Goal: Task Accomplishment & Management: Complete application form

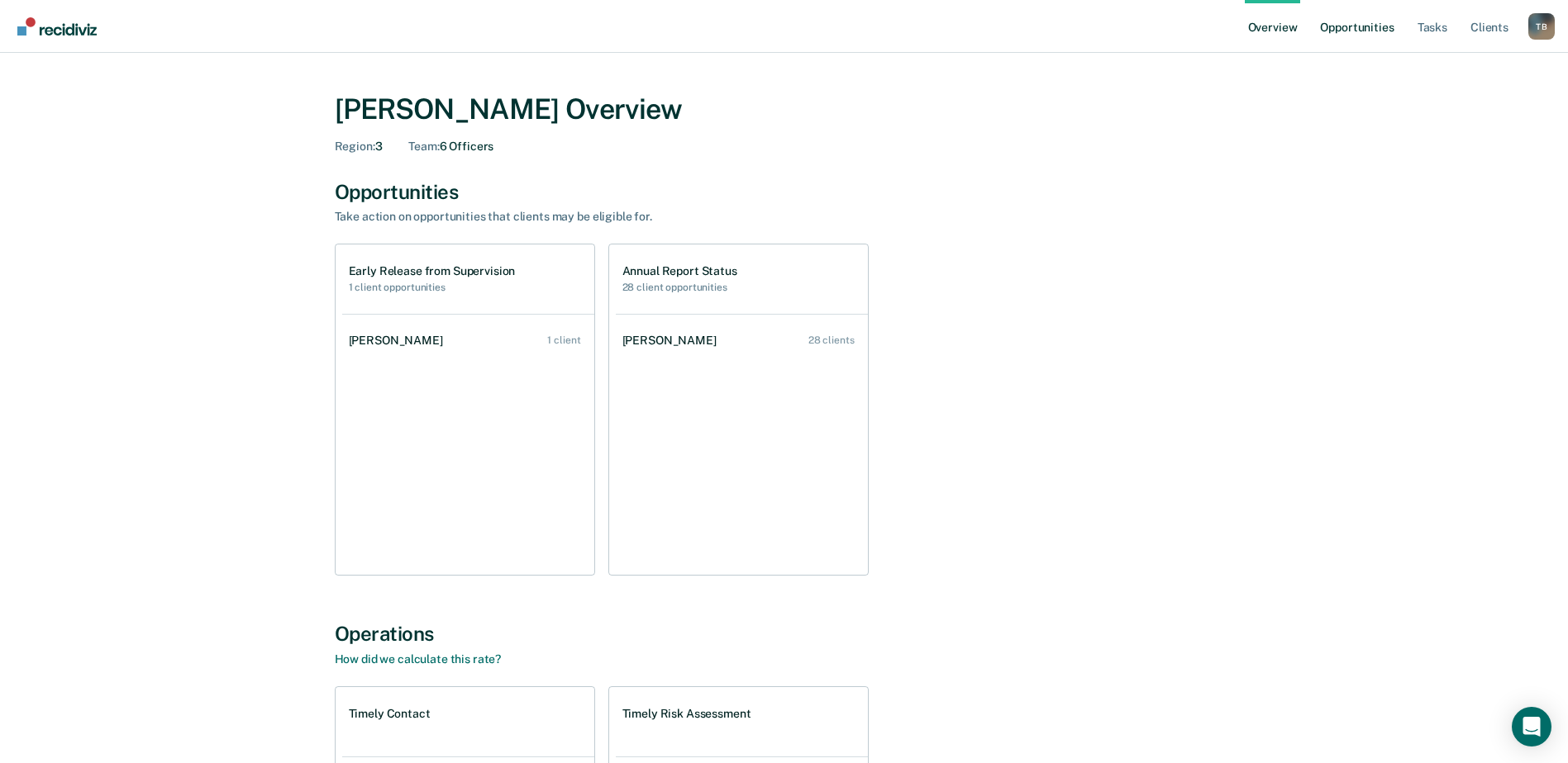
click at [1372, 25] on link "Opportunities" at bounding box center [1356, 26] width 80 height 53
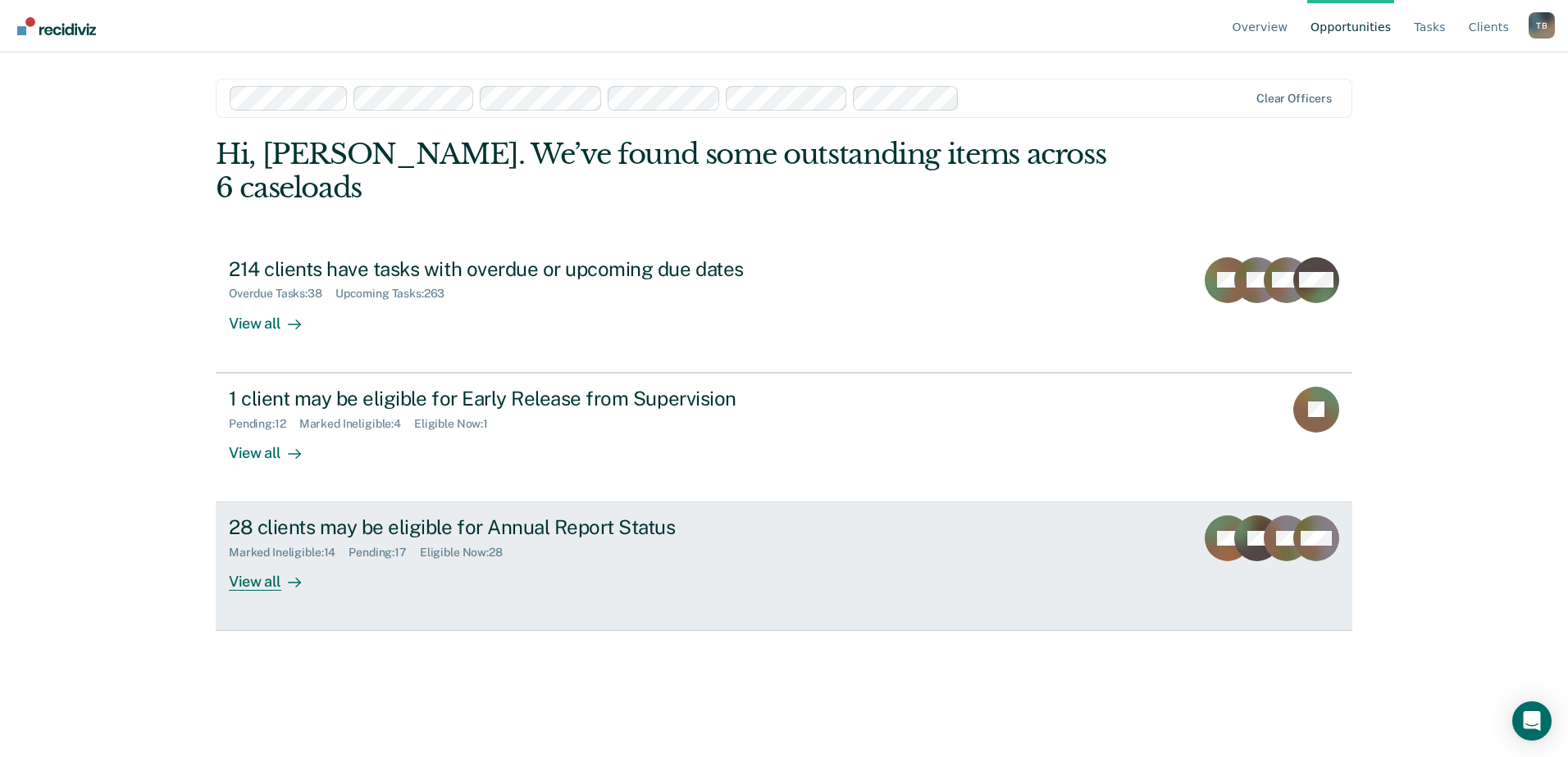
click at [597, 516] on div "28 clients may be eligible for Annual Report Status" at bounding box center [516, 528] width 576 height 24
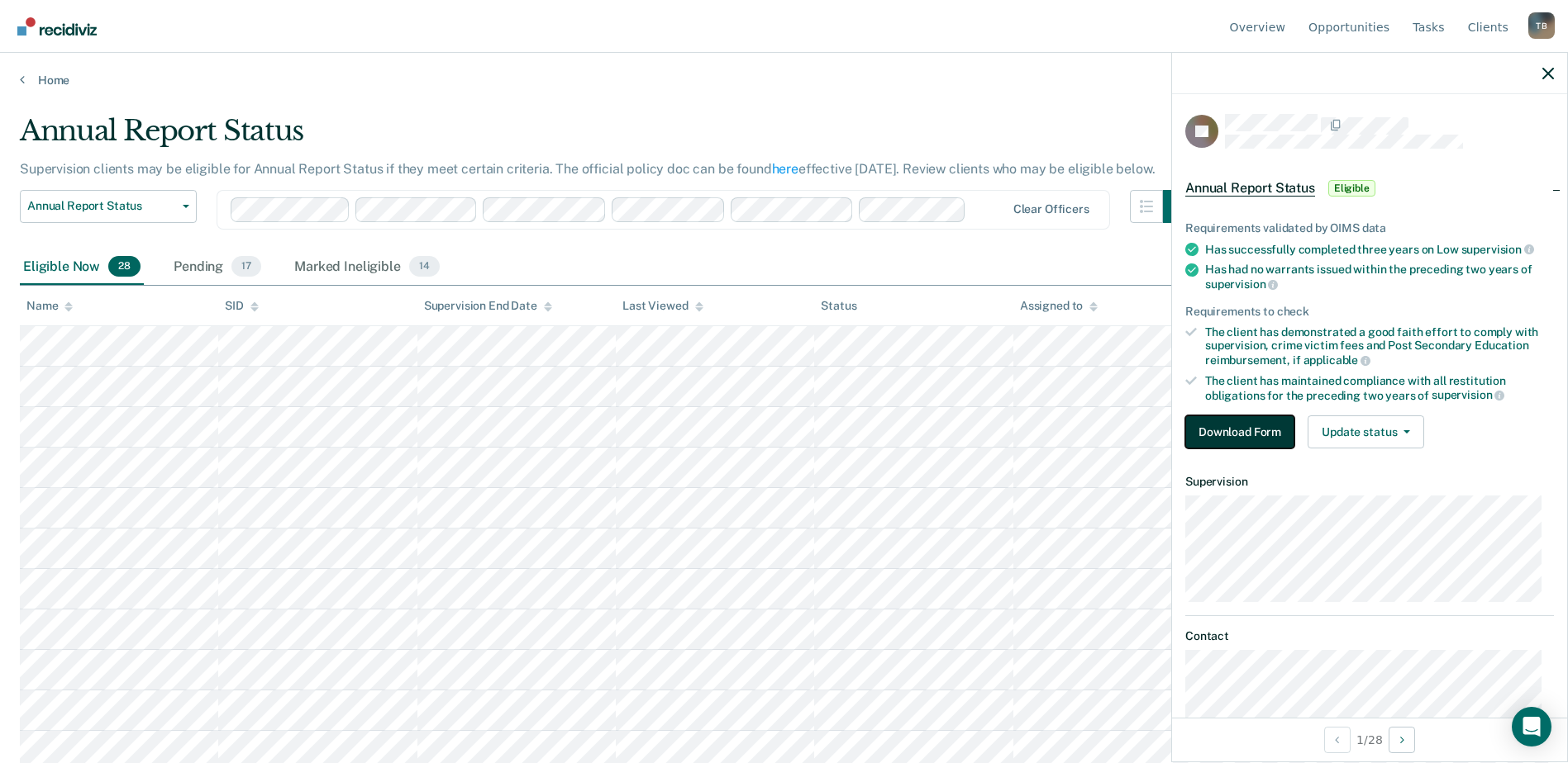
click at [1196, 427] on button "Download Form" at bounding box center [1239, 432] width 109 height 33
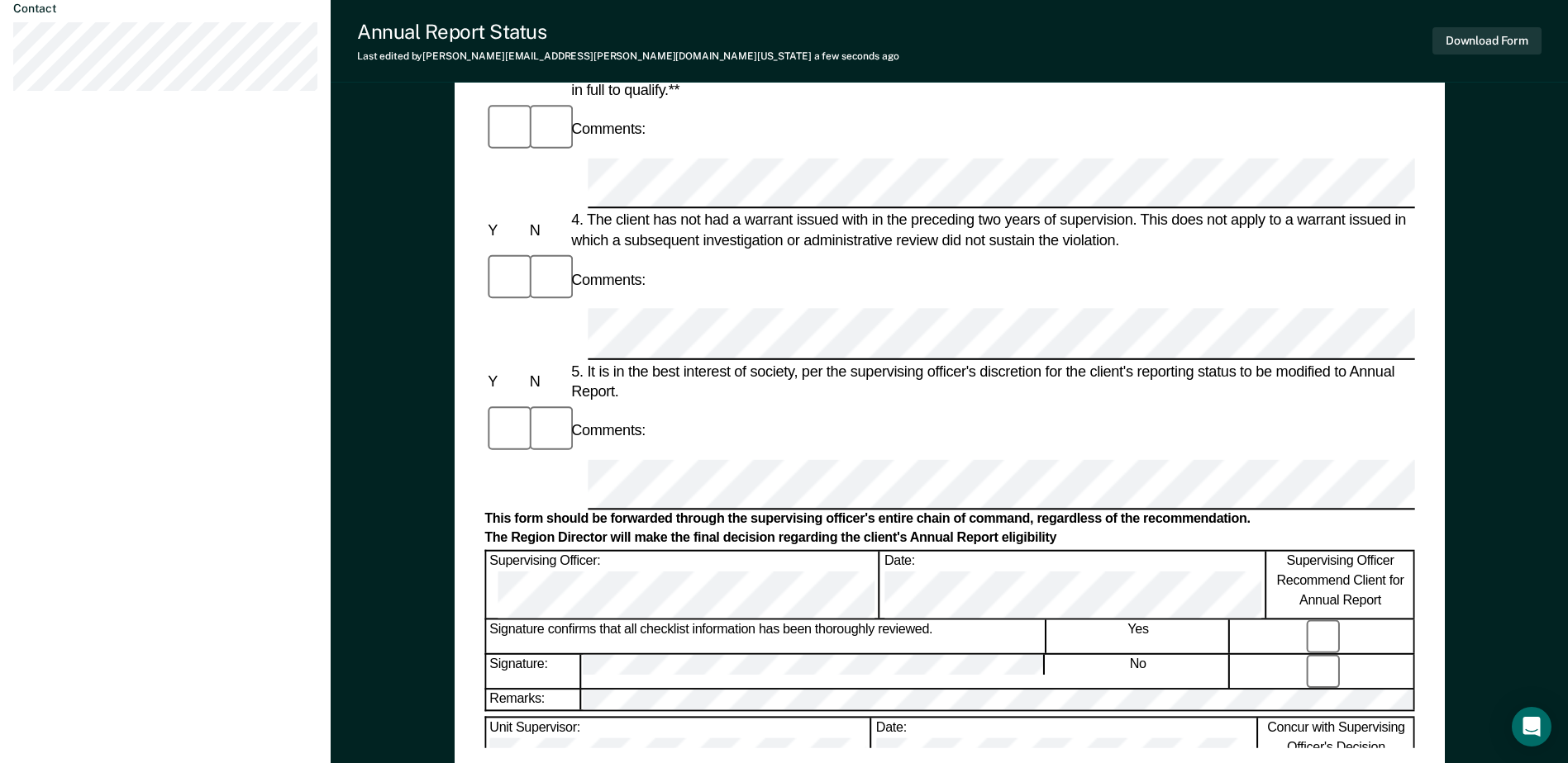
scroll to position [661, 0]
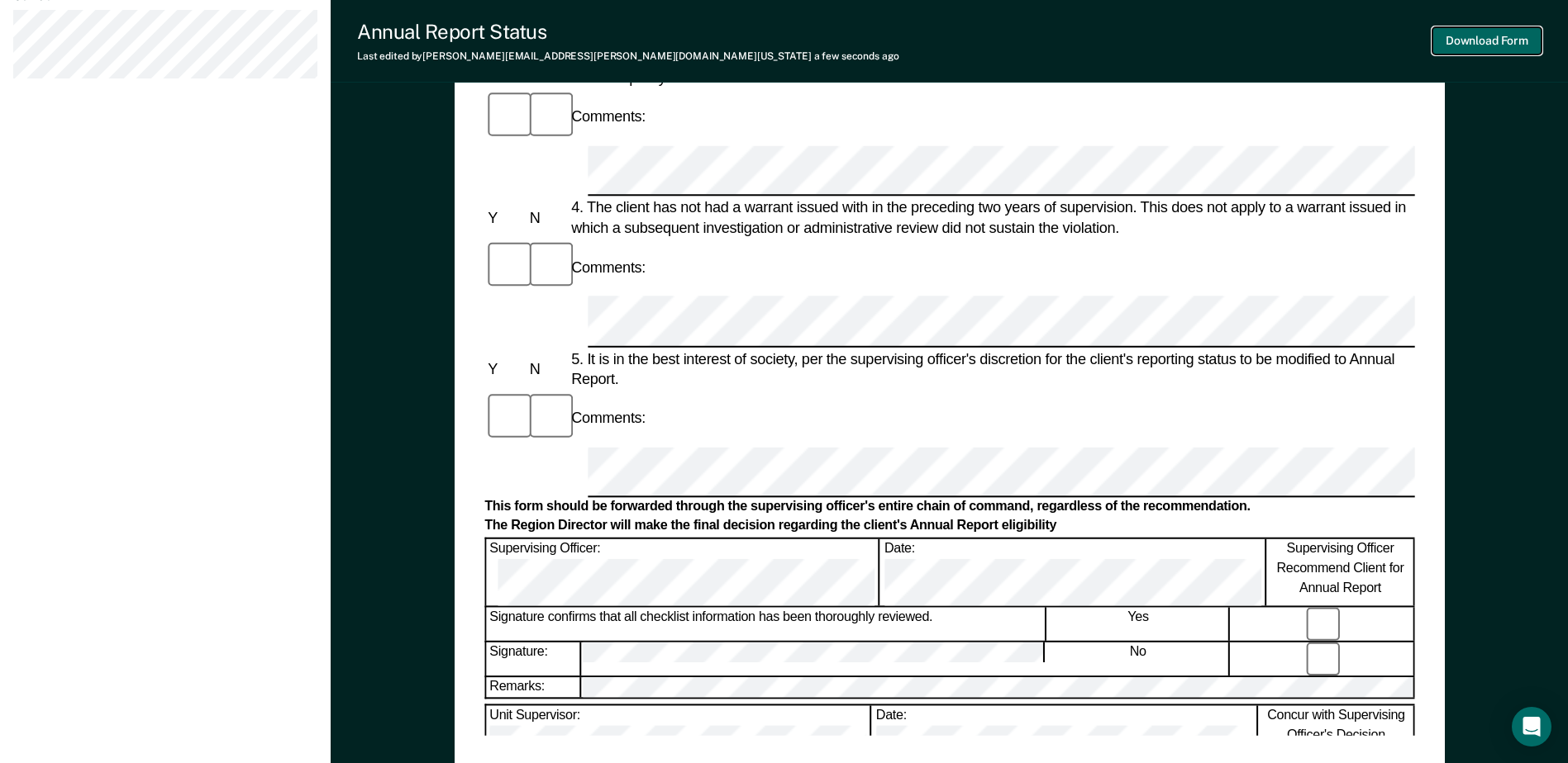
click at [1487, 45] on button "Download Form" at bounding box center [1486, 41] width 109 height 27
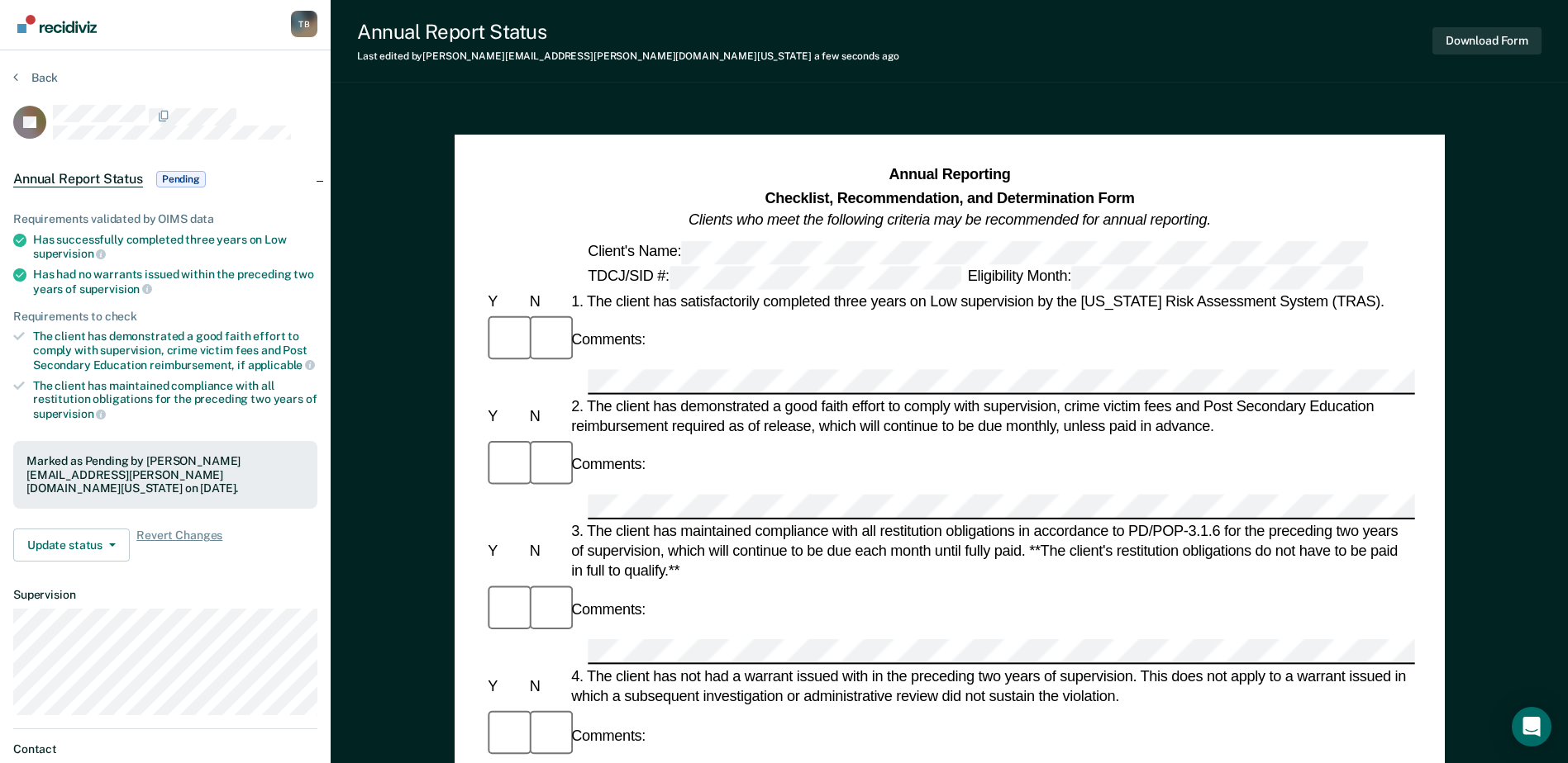
scroll to position [0, 0]
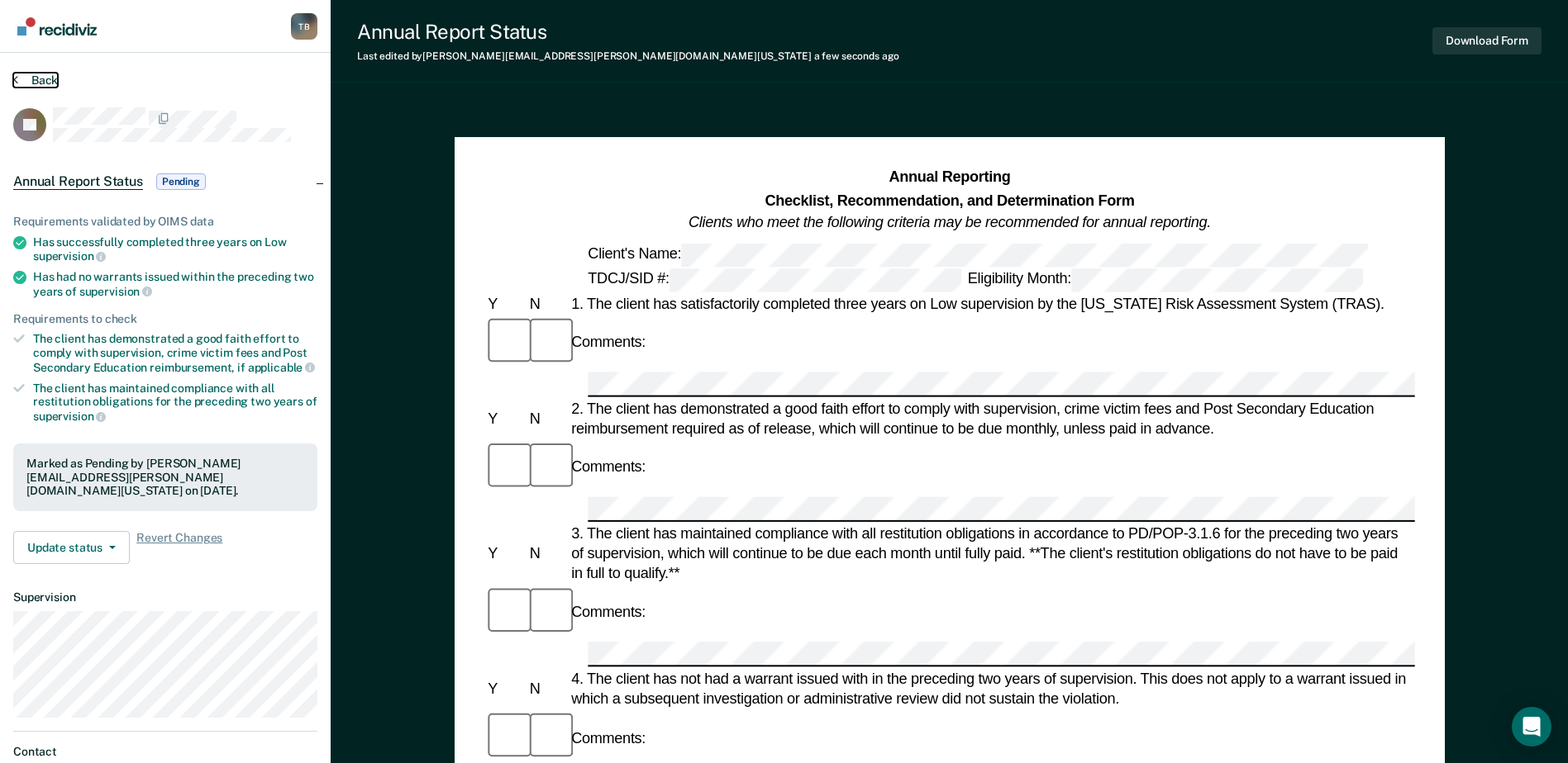
click at [36, 76] on button "Back" at bounding box center [36, 81] width 45 height 15
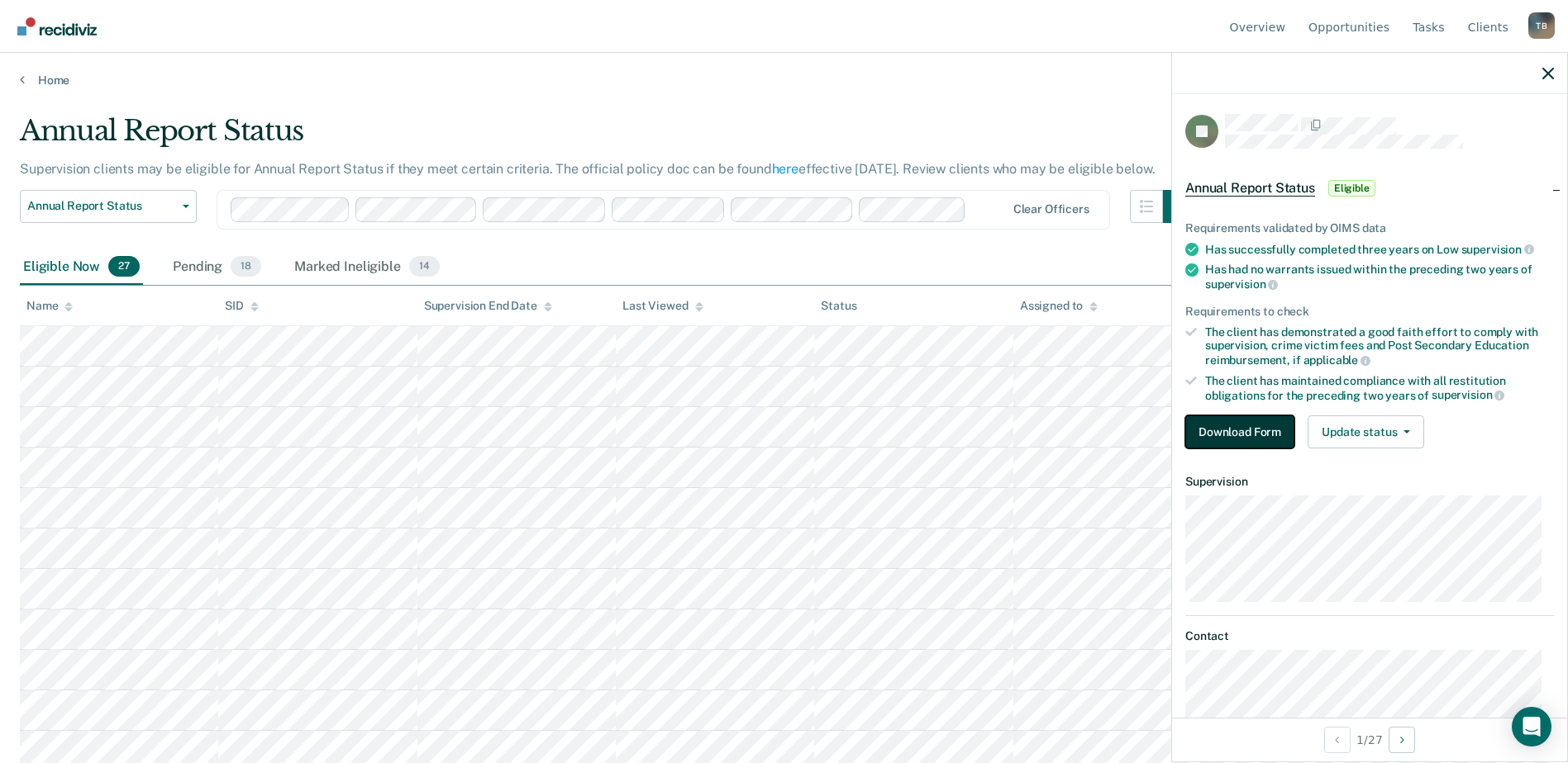
click at [1225, 427] on button "Download Form" at bounding box center [1239, 432] width 109 height 33
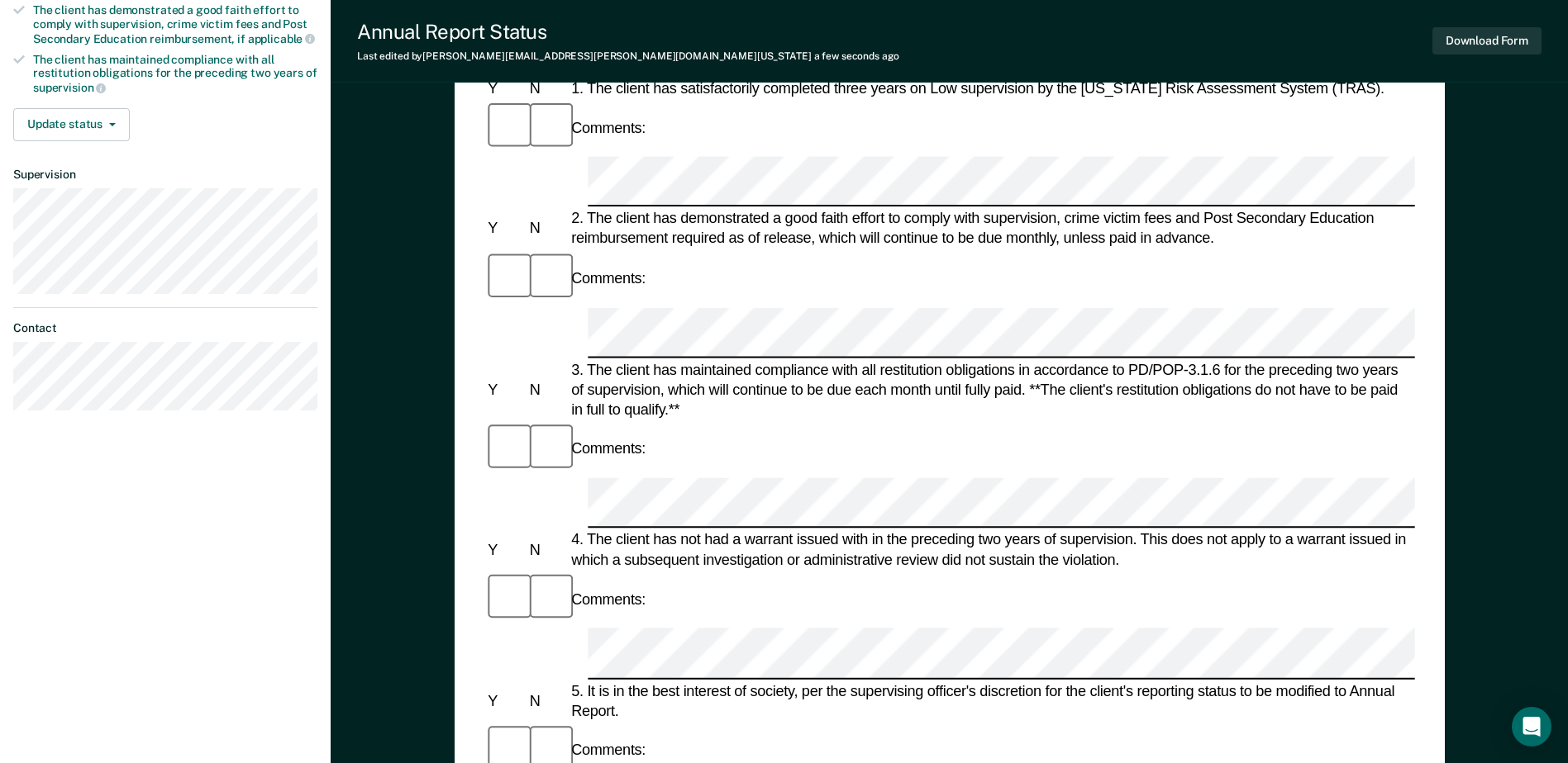
scroll to position [331, 0]
drag, startPoint x: 855, startPoint y: 433, endPoint x: 852, endPoint y: 404, distance: 29.2
click at [848, 679] on div "5. It is in the best interest of society, per the supervising officer's discret…" at bounding box center [991, 698] width 847 height 40
click at [1232, 721] on div "Comments:" at bounding box center [949, 749] width 930 height 55
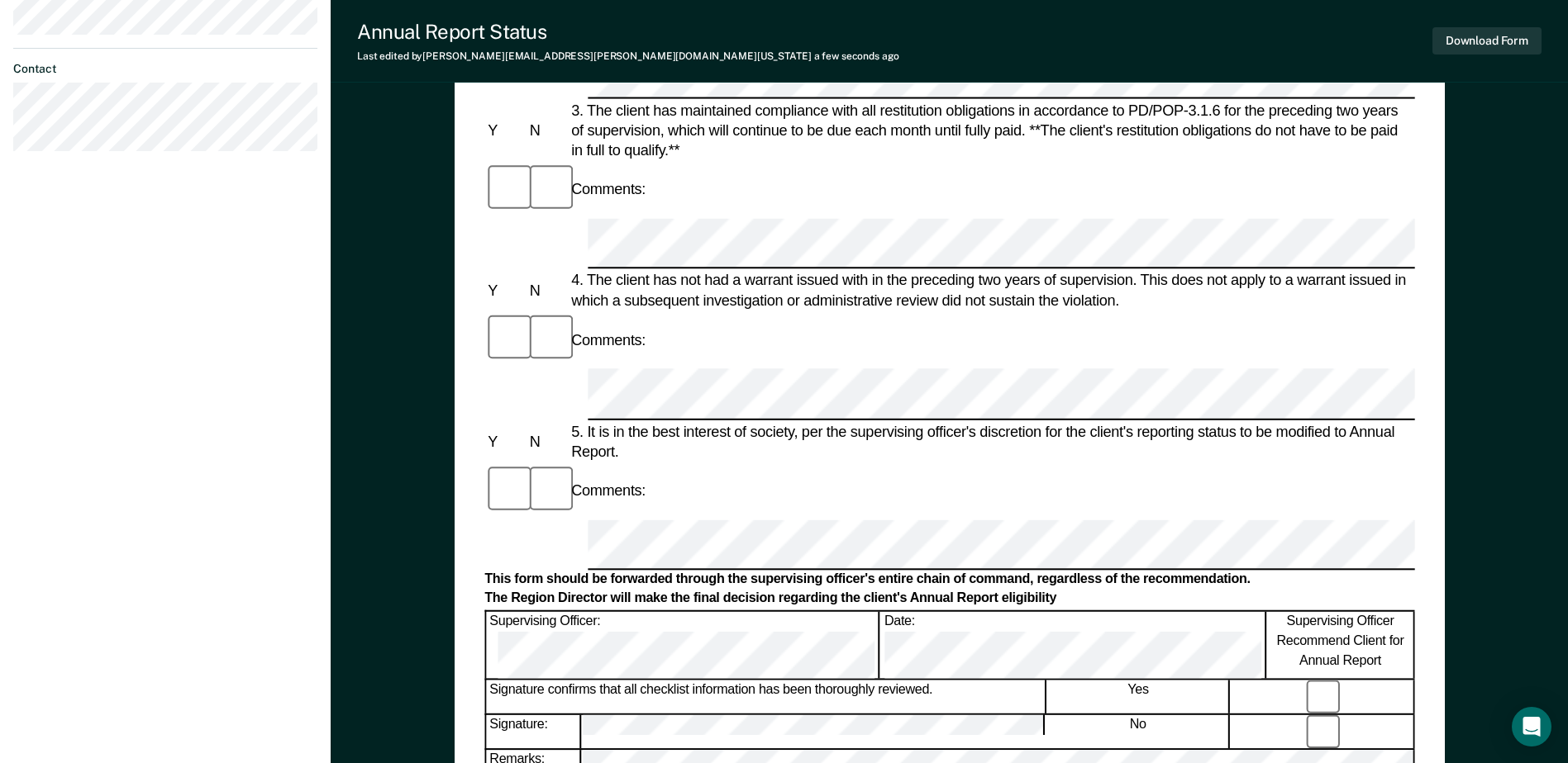
scroll to position [661, 0]
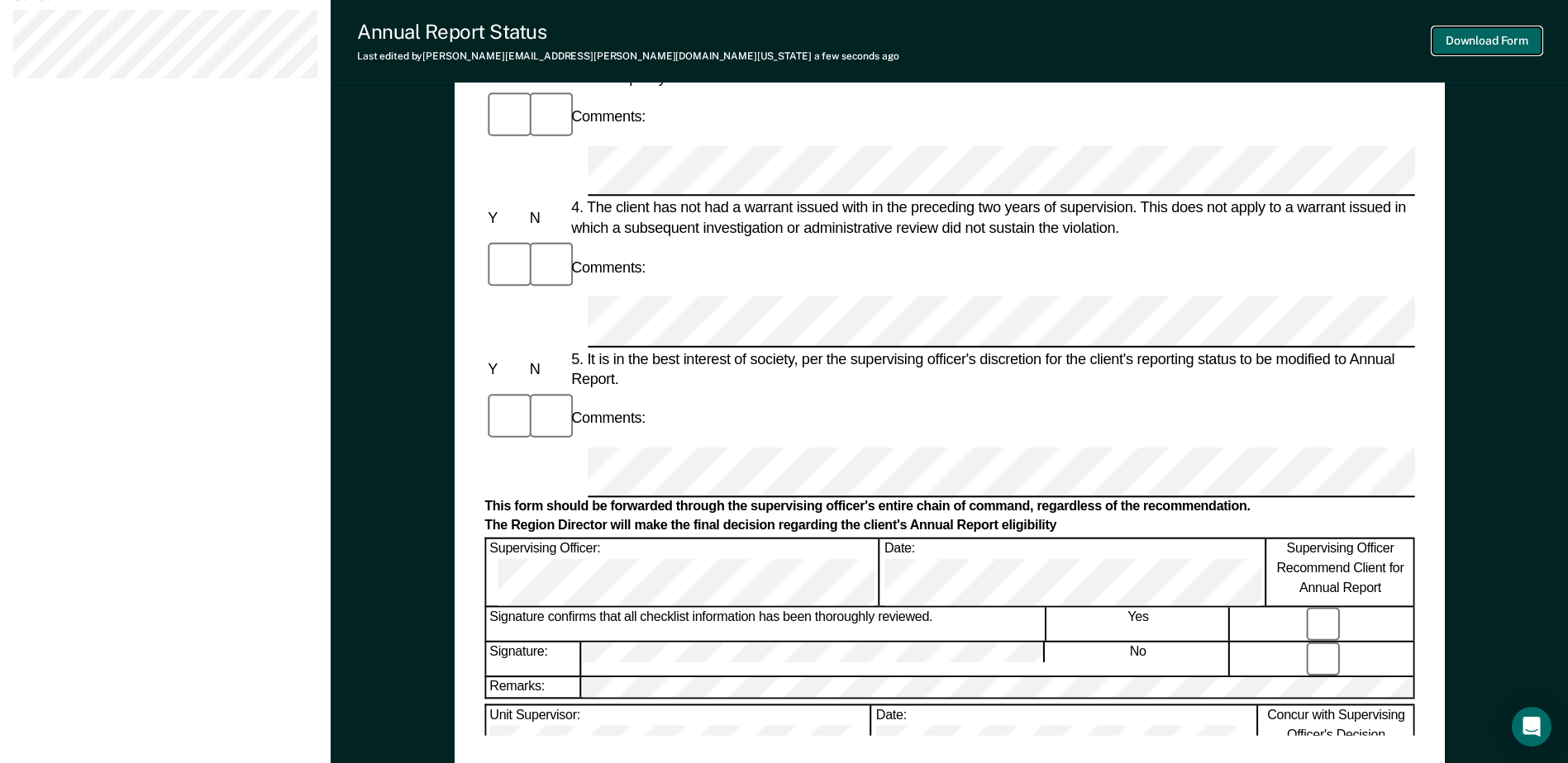
click at [1507, 36] on button "Download Form" at bounding box center [1486, 41] width 109 height 27
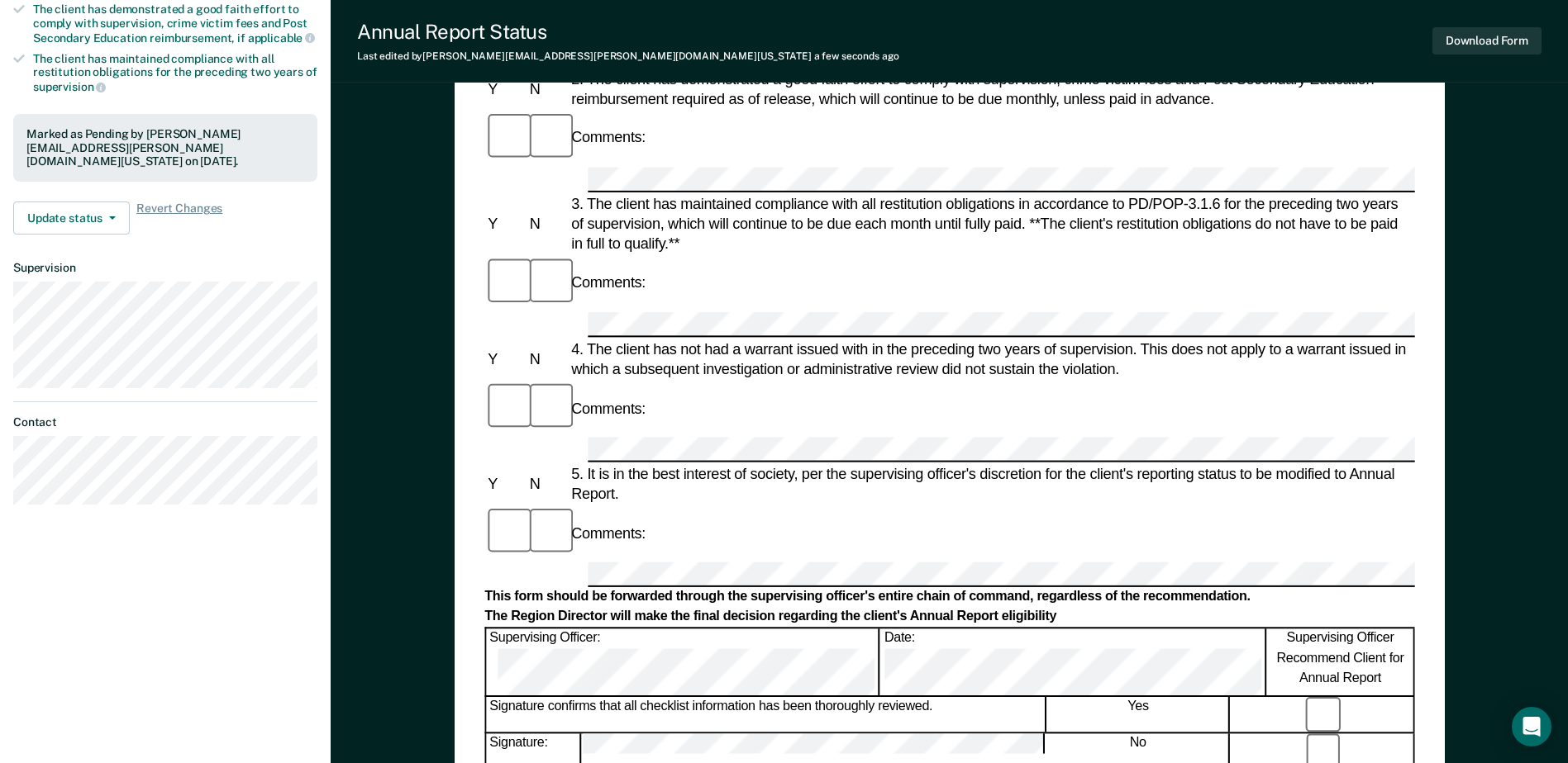
scroll to position [329, 0]
click at [96, 204] on button "Update status" at bounding box center [71, 218] width 116 height 33
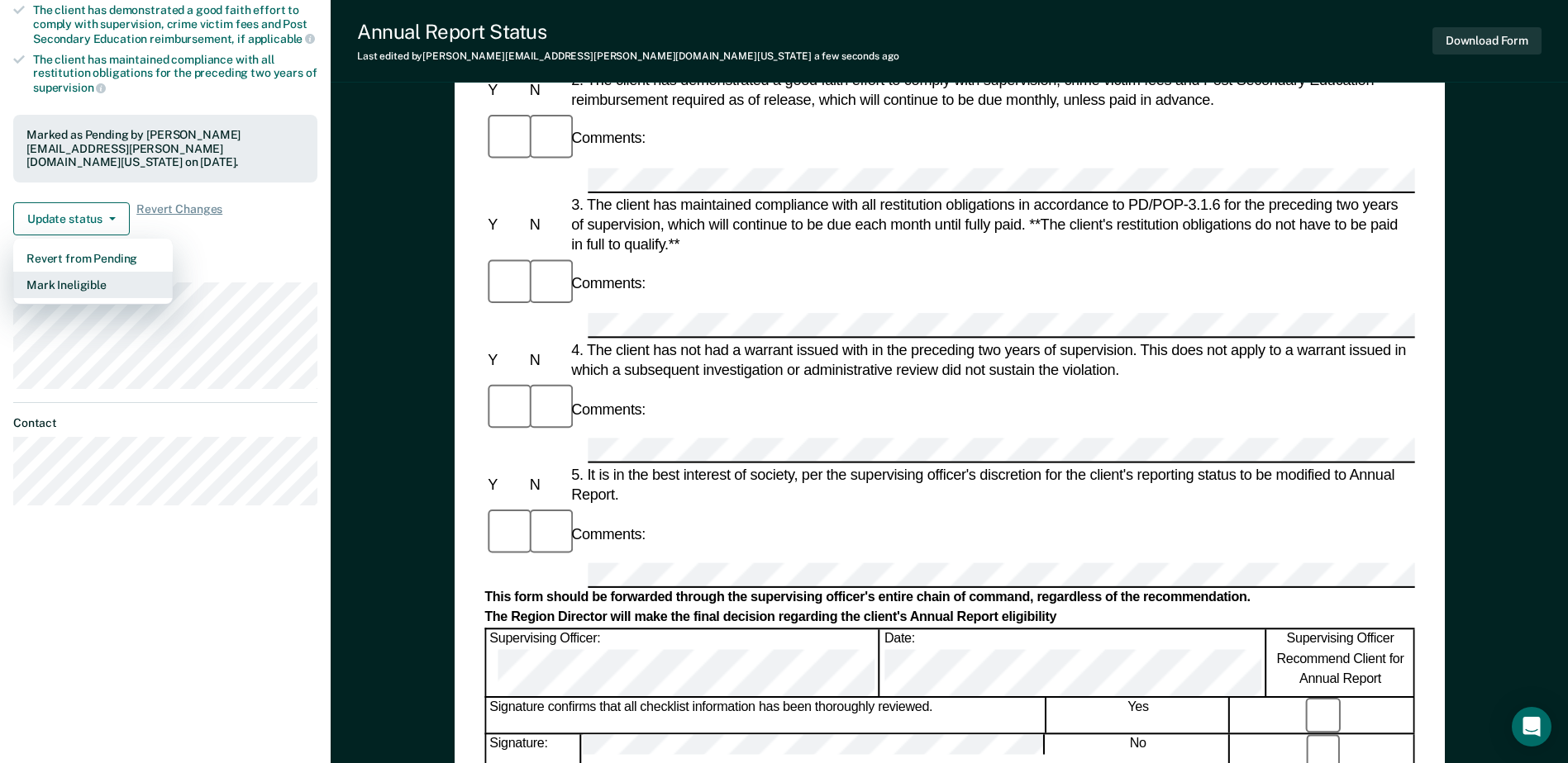
click at [88, 272] on button "Mark Ineligible" at bounding box center [93, 285] width 160 height 26
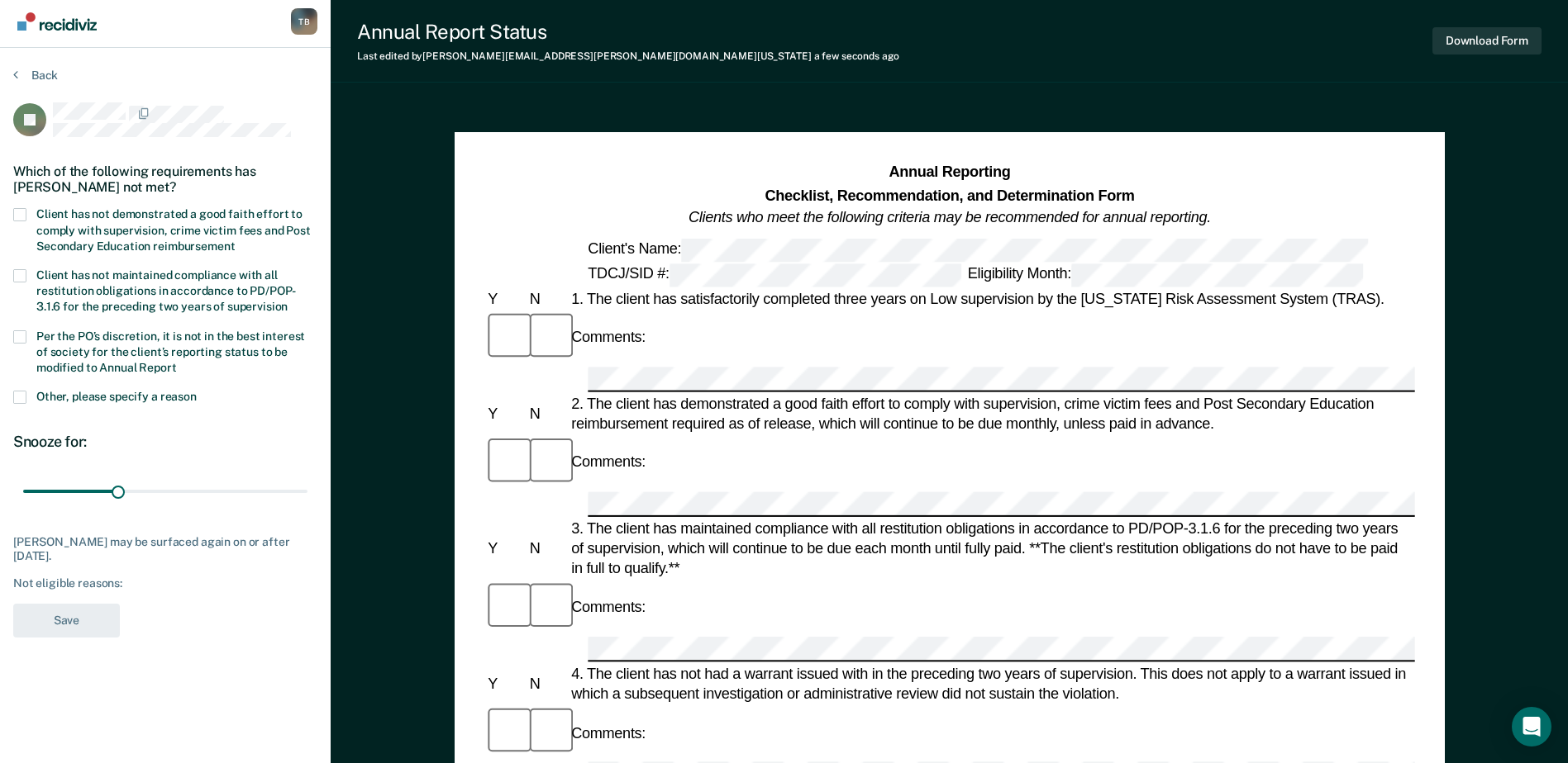
scroll to position [0, 0]
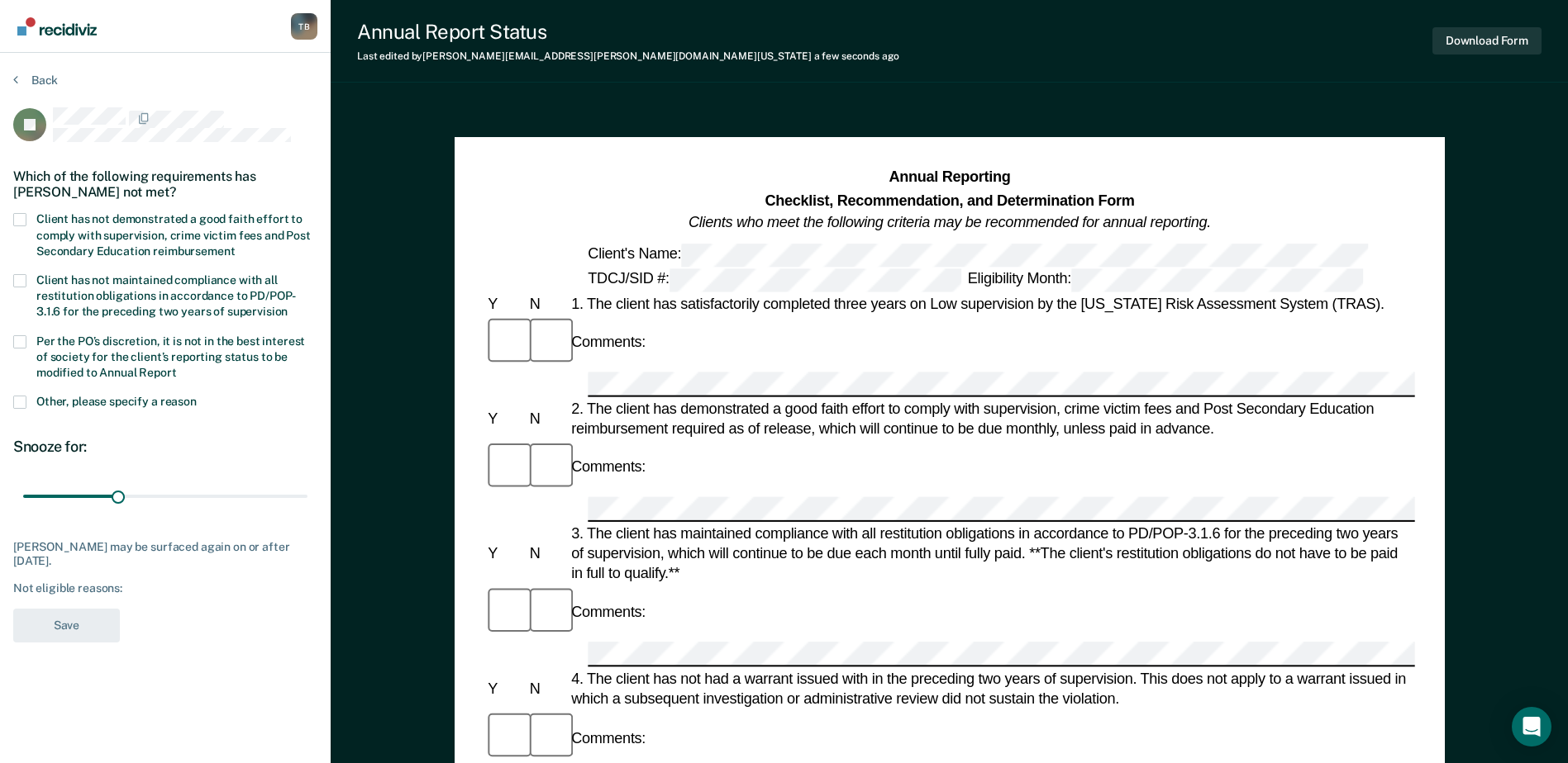
click at [25, 213] on span at bounding box center [20, 220] width 14 height 14
click at [235, 246] on input "Client has not demonstrated a good faith effort to comply with supervision, cri…" at bounding box center [235, 246] width 0 height 0
click at [22, 348] on label "Per the PO’s discretion, it is not in the best interest of society for the clie…" at bounding box center [166, 359] width 304 height 48
click at [177, 367] on input "Per the PO’s discretion, it is not in the best interest of society for the clie…" at bounding box center [177, 367] width 0 height 0
click at [71, 629] on button "Save" at bounding box center [66, 626] width 106 height 34
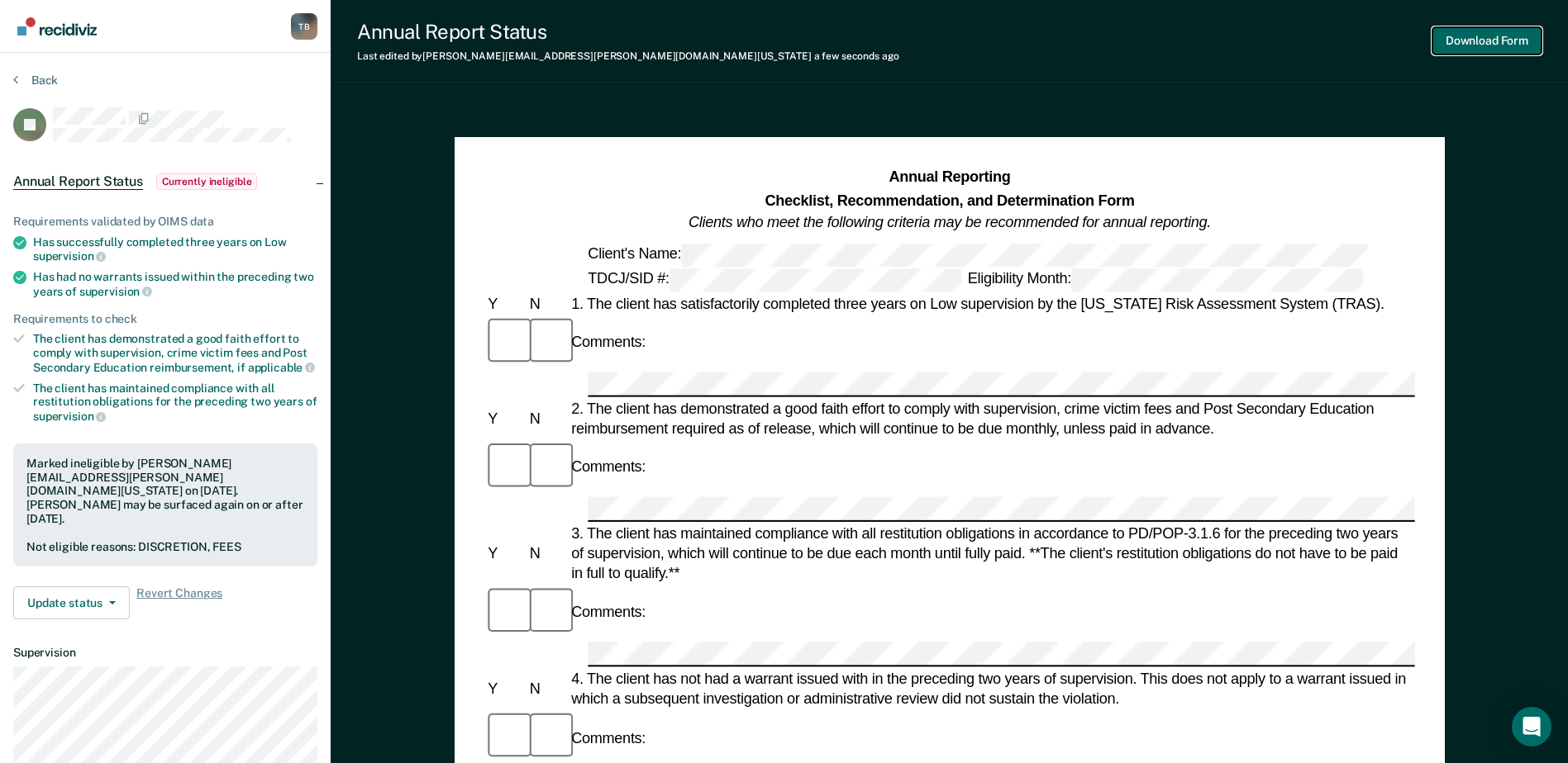
click at [1479, 39] on button "Download Form" at bounding box center [1486, 41] width 109 height 27
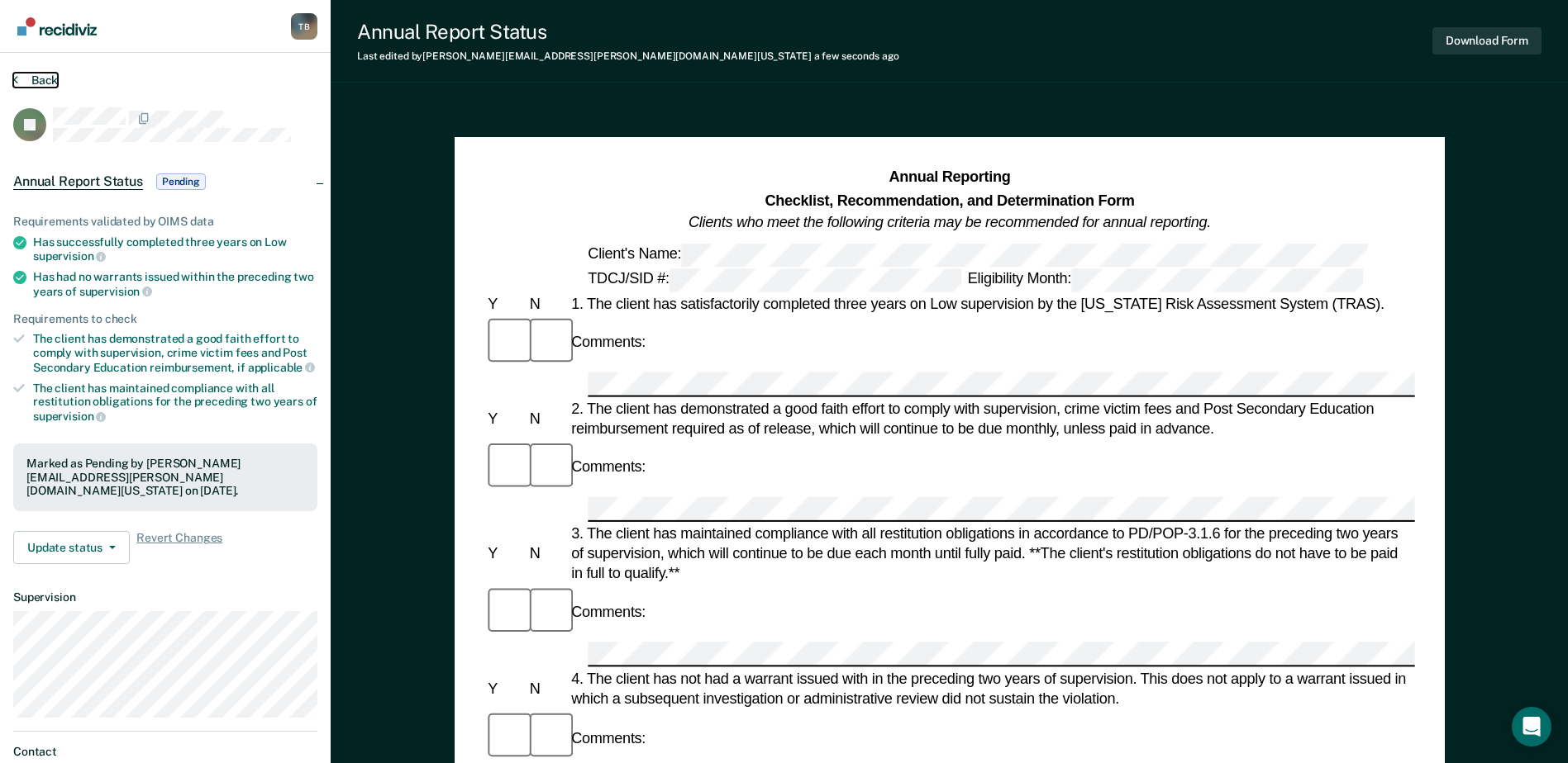
click at [42, 78] on button "Back" at bounding box center [36, 81] width 45 height 15
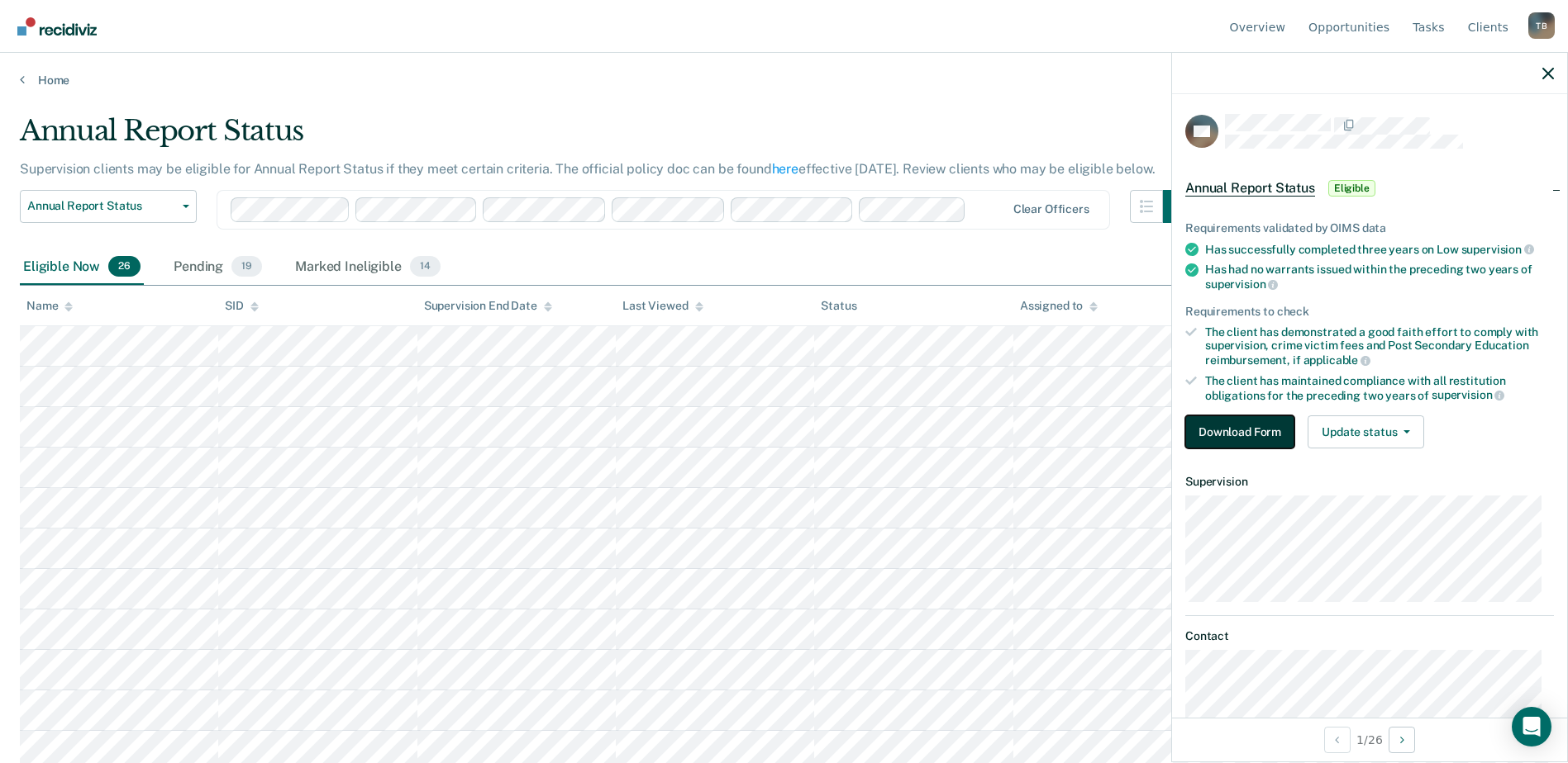
click at [1283, 428] on button "Download Form" at bounding box center [1239, 432] width 109 height 33
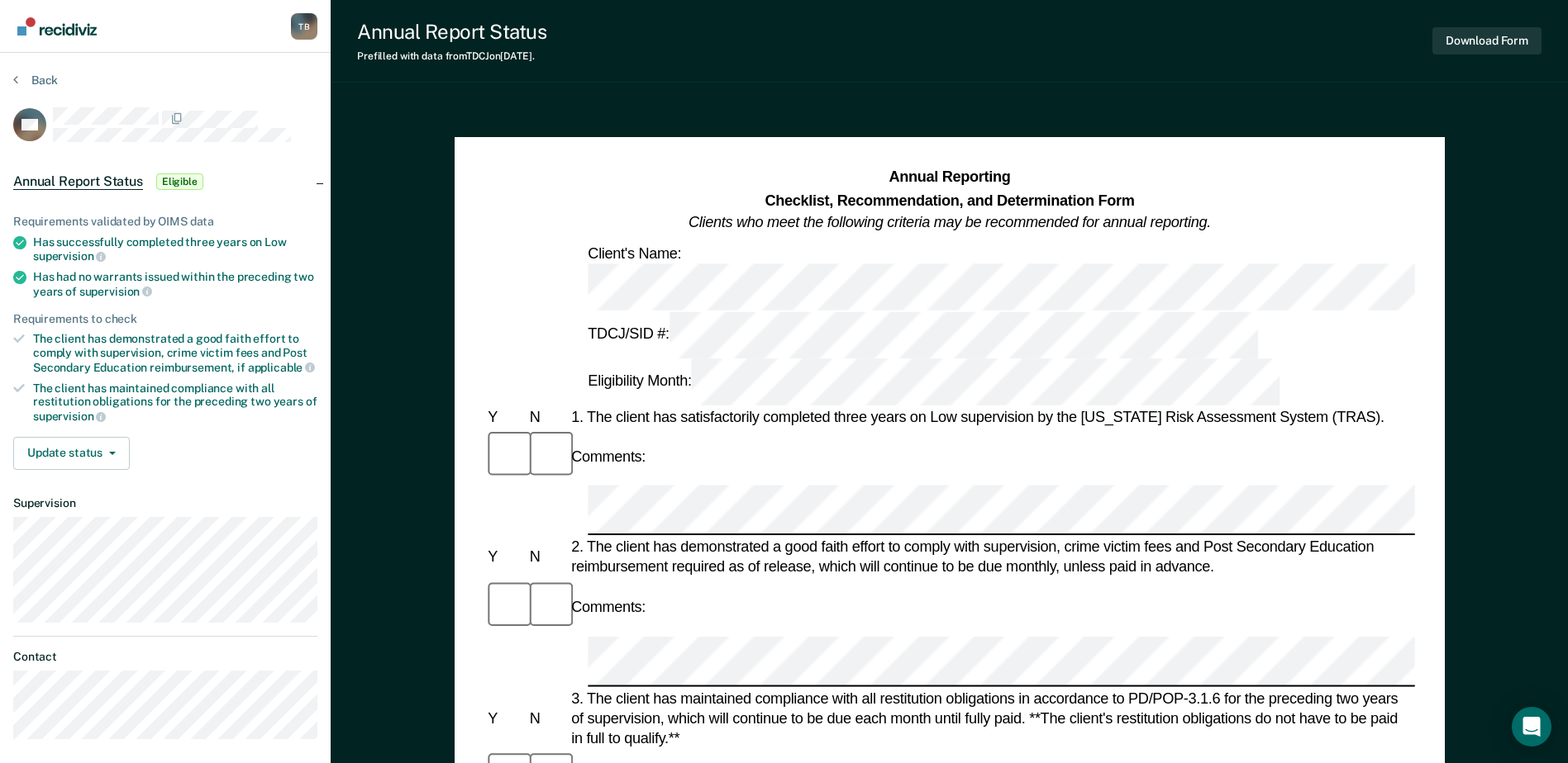
click at [693, 429] on div "Comments:" at bounding box center [949, 456] width 930 height 55
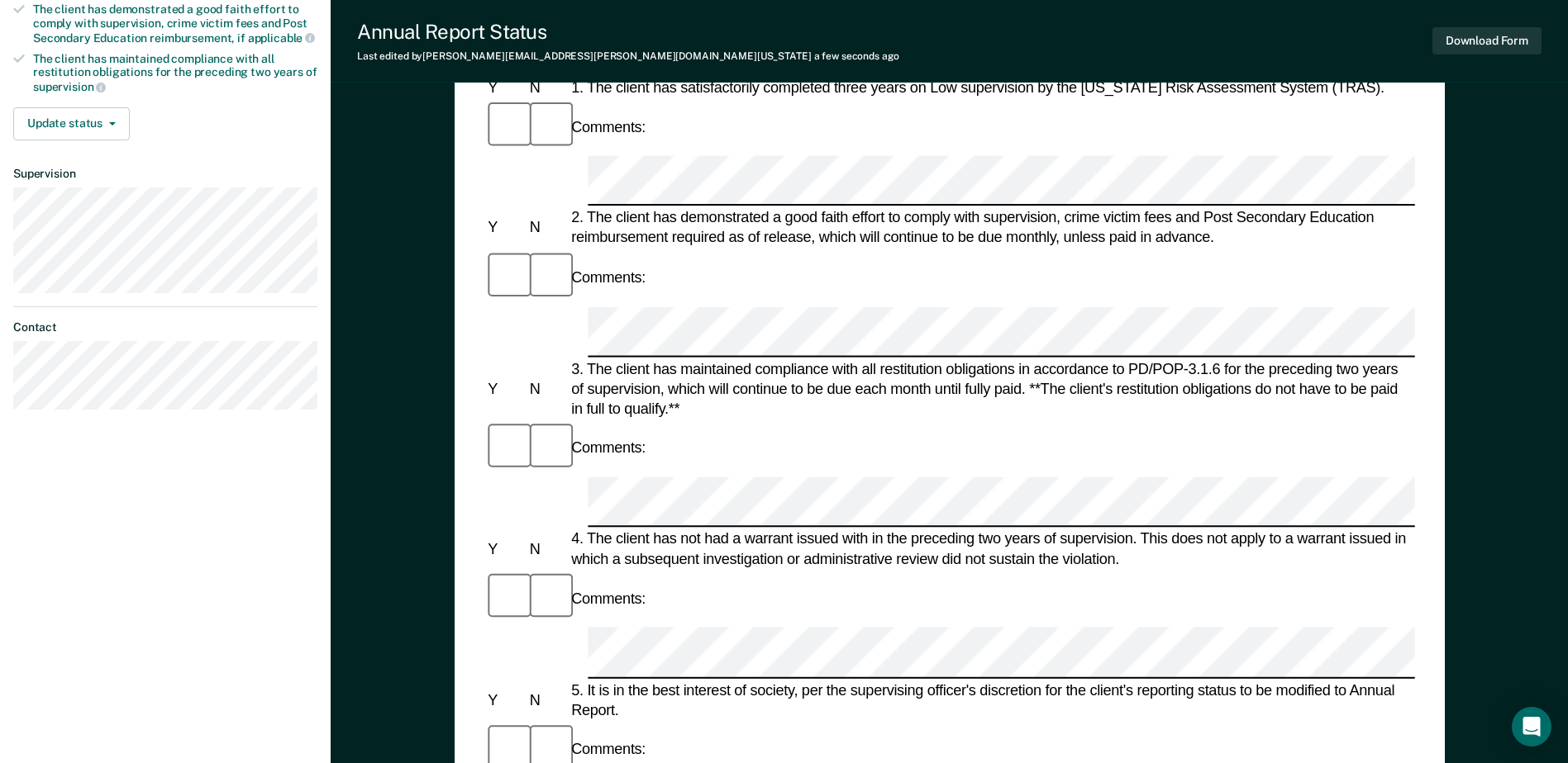
scroll to position [331, 0]
